Goal: Find specific page/section: Find specific page/section

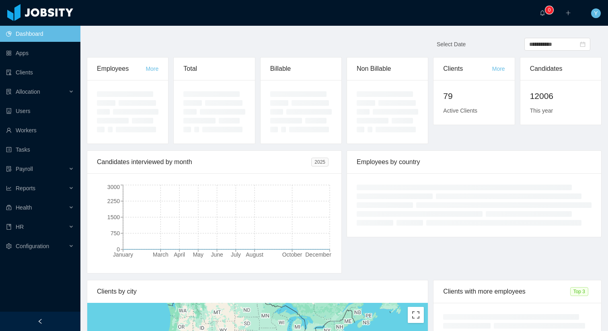
click at [48, 100] on li "Allocation" at bounding box center [40, 93] width 80 height 18
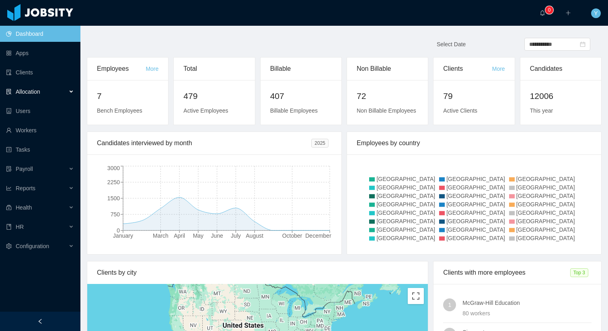
click at [41, 98] on div "Allocation" at bounding box center [40, 92] width 80 height 16
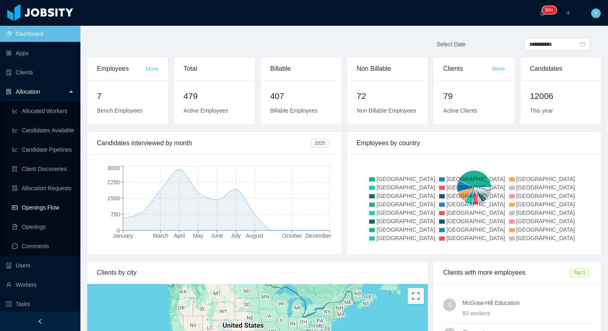
click at [47, 203] on link "Openings Flow" at bounding box center [43, 207] width 62 height 16
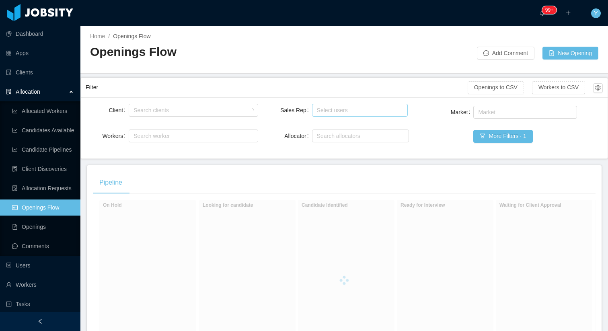
click at [364, 105] on div "Select users" at bounding box center [358, 110] width 89 height 12
type input "******"
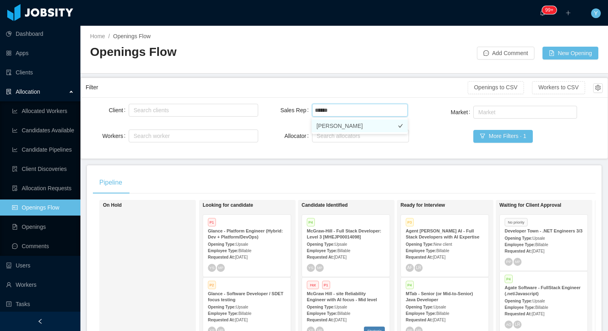
click at [364, 124] on li "[PERSON_NAME]" at bounding box center [360, 125] width 96 height 13
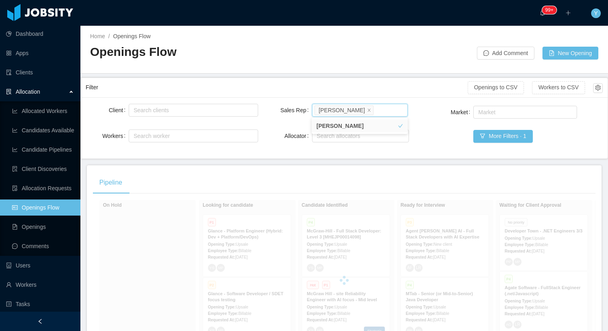
click at [385, 72] on div "Home / Openings Flow / Openings Flow Add Comment New Opening" at bounding box center [343, 50] width 527 height 48
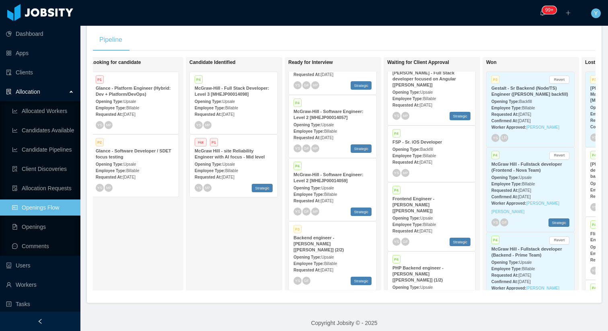
scroll to position [164, 0]
